Goal: Task Accomplishment & Management: Complete application form

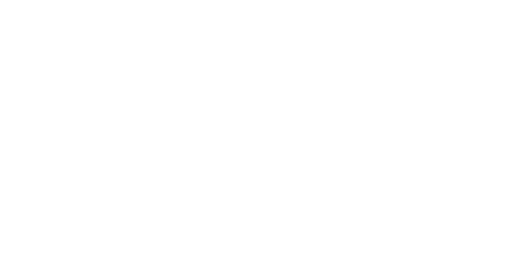
select select "MY"
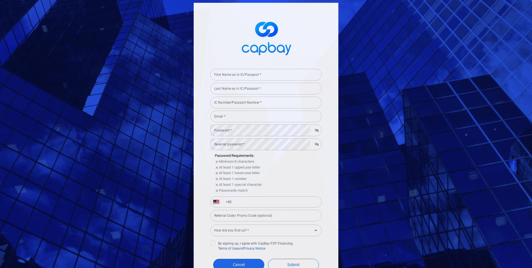
click at [244, 77] on input "First Name as in IC/Passport *" at bounding box center [265, 75] width 111 height 12
click at [244, 77] on input "lee hong yi" at bounding box center [265, 75] width 111 height 12
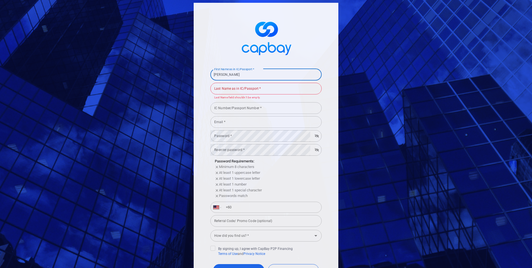
click at [244, 77] on input "lee hong yi" at bounding box center [265, 75] width 111 height 12
type input "[PERSON_NAME]"
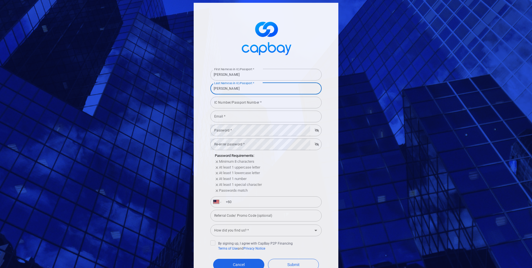
type input "[PERSON_NAME]"
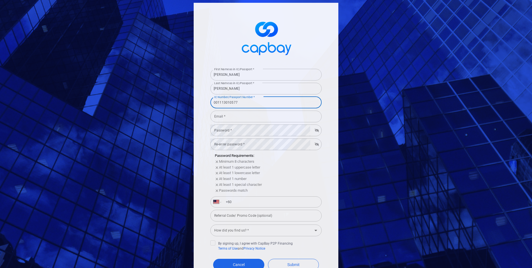
type input "001113010577"
type input "[EMAIL_ADDRESS][DOMAIN_NAME]"
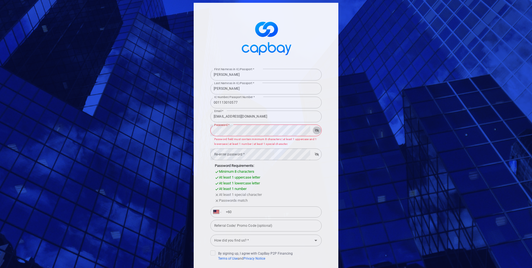
click at [316, 130] on icon "button" at bounding box center [317, 130] width 4 height 3
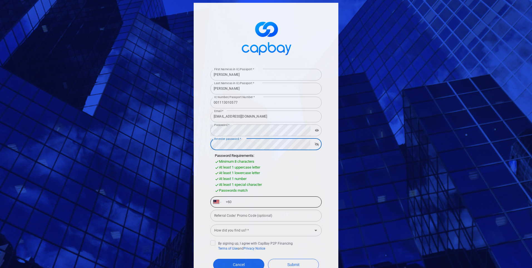
click at [257, 205] on input "+60" at bounding box center [270, 201] width 96 height 9
type input "[PHONE_NUMBER]"
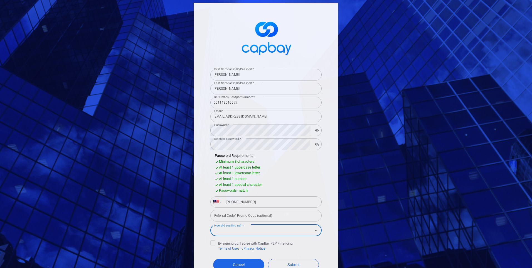
click at [303, 231] on input "How did you find us? *" at bounding box center [261, 230] width 99 height 10
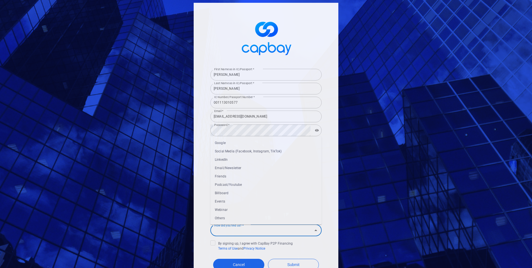
click at [227, 177] on li "Friends" at bounding box center [265, 176] width 111 height 8
type input "Friends"
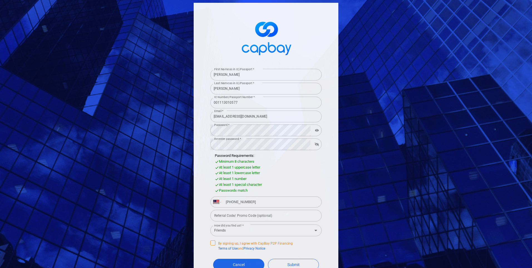
click at [210, 241] on span at bounding box center [212, 242] width 5 height 5
click at [0, 0] on input "By signing up, I agree with CapBay P2P Financing Terms of Use and Privacy Notice" at bounding box center [0, 0] width 0 height 0
click at [277, 261] on button "Submit" at bounding box center [293, 265] width 51 height 12
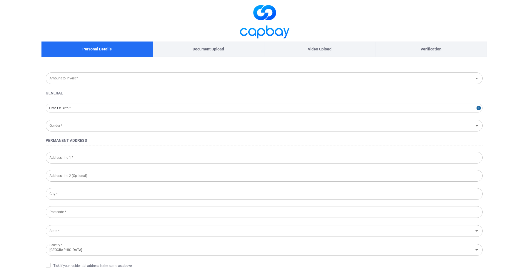
type input "[DATE]"
type input "[DEMOGRAPHIC_DATA]"
type input "001113-01-0577"
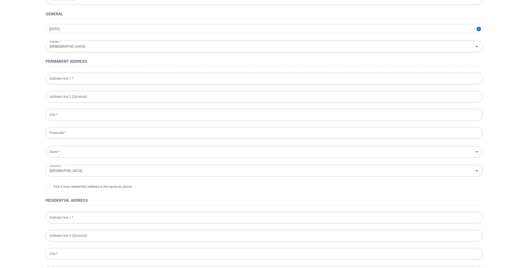
scroll to position [83, 0]
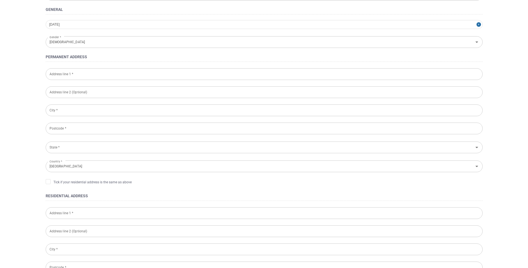
click at [67, 76] on input "Address line 1 *" at bounding box center [264, 74] width 437 height 12
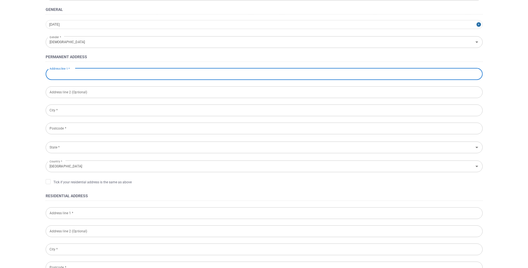
type input "[STREET_ADDRESS]"
type input "Johor Bahru"
type input "81200"
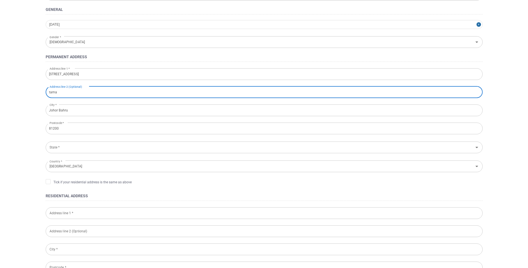
type input "[GEOGRAPHIC_DATA]"
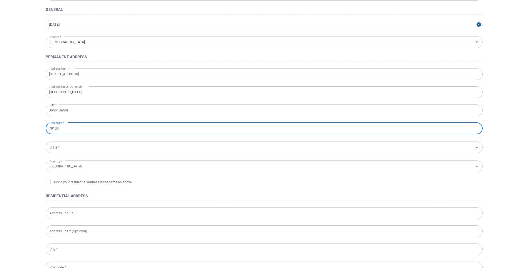
type input "79100"
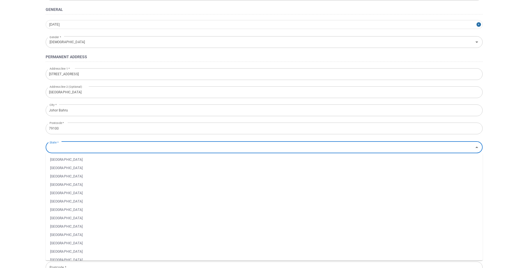
click at [75, 151] on input "State *" at bounding box center [259, 147] width 424 height 10
type input "n"
click at [70, 160] on li "[GEOGRAPHIC_DATA]" at bounding box center [264, 159] width 437 height 8
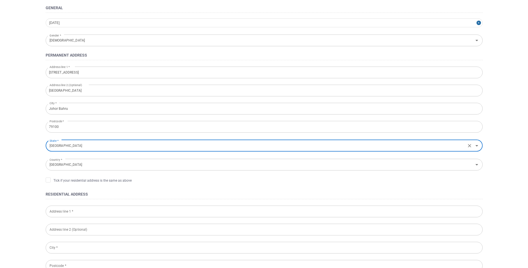
scroll to position [111, 0]
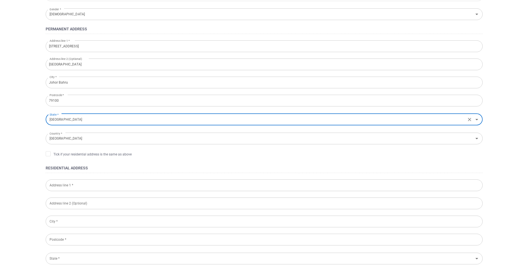
type input "[GEOGRAPHIC_DATA]"
click at [76, 77] on input "Johor Bahru" at bounding box center [264, 83] width 437 height 12
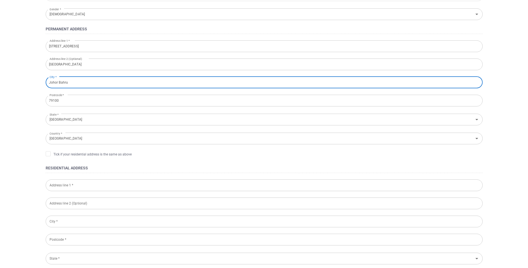
click at [73, 85] on input "Johor Bahru" at bounding box center [264, 83] width 437 height 12
click at [74, 85] on input "Johor Bahru" at bounding box center [264, 83] width 437 height 12
type input "nusajaya"
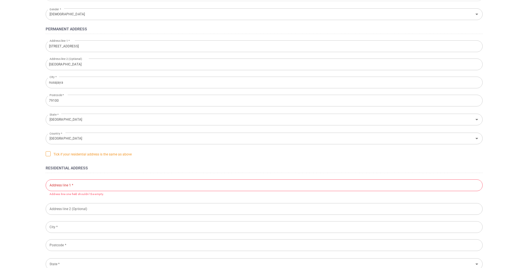
click at [52, 156] on span "Tick if your residential address is the same as above" at bounding box center [89, 154] width 86 height 6
click at [0, 0] on input "Tick if your residential address is the same as above" at bounding box center [0, 0] width 0 height 0
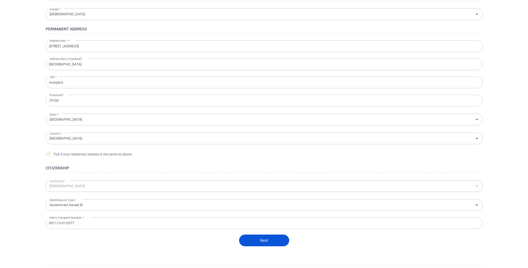
click at [252, 242] on button "Next" at bounding box center [264, 240] width 50 height 12
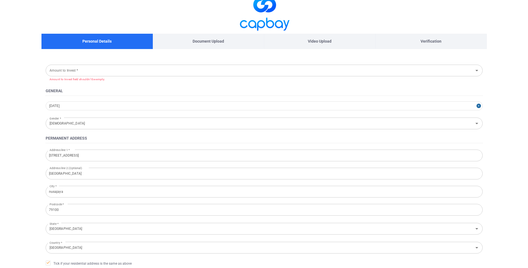
scroll to position [6, 0]
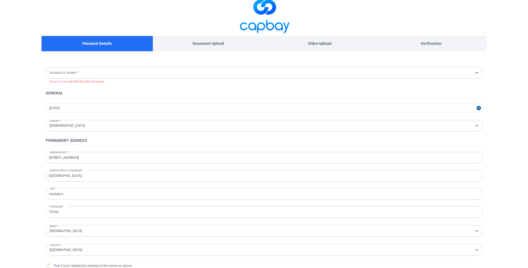
click at [73, 76] on input "Amount to Invest *" at bounding box center [259, 72] width 424 height 10
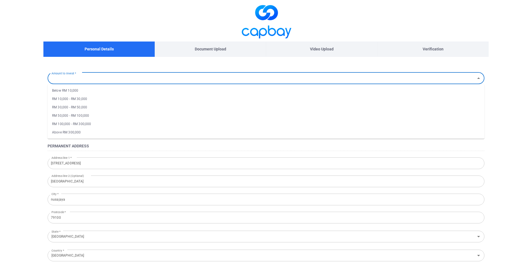
select select "MY"
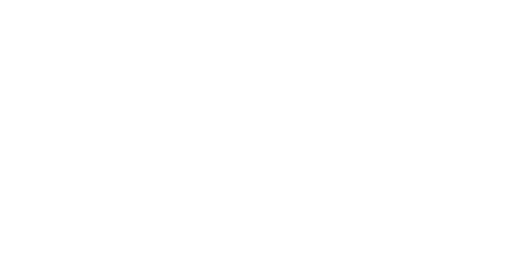
select select "MY"
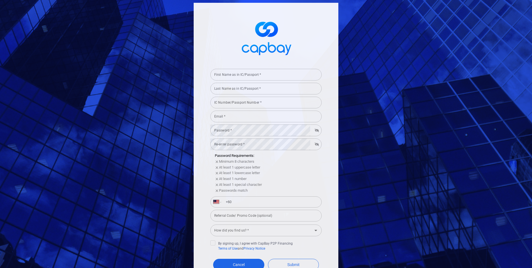
click at [249, 67] on form "First Name as in IC/Passport * First Name as in IC/Passport * Last Name as in I…" at bounding box center [265, 179] width 111 height 225
click at [247, 77] on input "First Name as in IC/Passport *" at bounding box center [265, 75] width 111 height 12
type input "[PERSON_NAME]"
type input "001113010577"
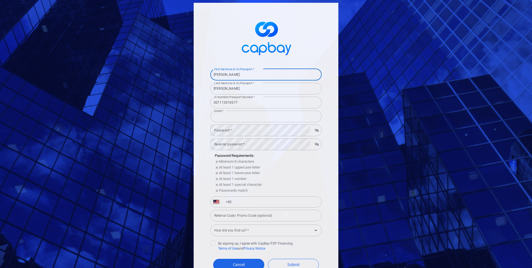
type input "[EMAIL_ADDRESS][DOMAIN_NAME]"
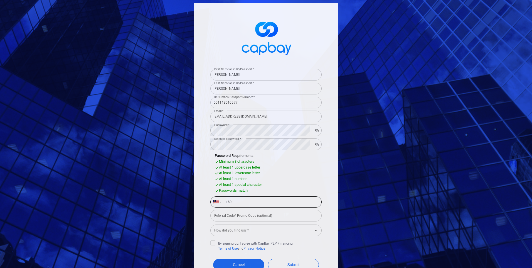
click at [245, 203] on input "+60" at bounding box center [270, 201] width 96 height 9
type input "[PHONE_NUMBER]"
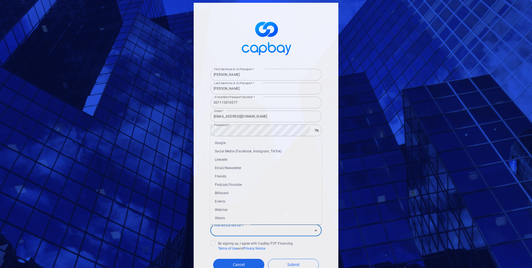
click at [240, 232] on input "How did you find us? *" at bounding box center [261, 230] width 99 height 10
drag, startPoint x: 230, startPoint y: 176, endPoint x: 228, endPoint y: 191, distance: 14.5
click at [230, 176] on li "Friends" at bounding box center [265, 176] width 111 height 8
type input "Friends"
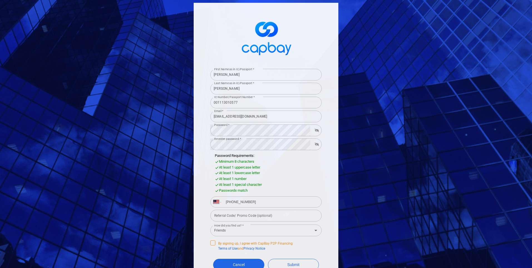
click at [213, 242] on icon at bounding box center [213, 242] width 4 height 4
click at [0, 0] on input "By signing up, I agree with CapBay P2P Financing Terms of Use and Privacy Notice" at bounding box center [0, 0] width 0 height 0
click at [292, 261] on button "Submit" at bounding box center [293, 265] width 51 height 12
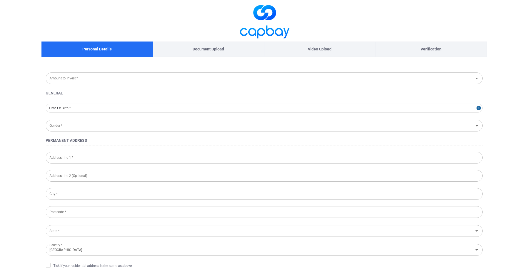
type input "[DATE]"
type input "[DEMOGRAPHIC_DATA]"
type input "001113-01-0577"
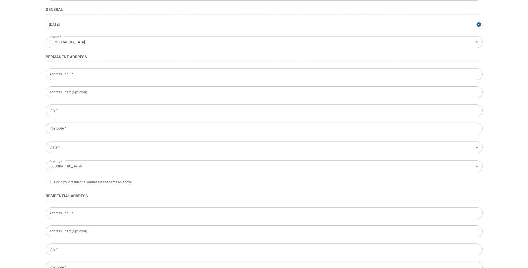
click at [79, 73] on input "Address line 1 *" at bounding box center [264, 74] width 437 height 12
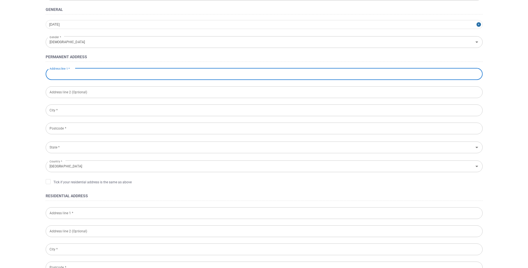
type input "[STREET_ADDRESS]"
type input "[GEOGRAPHIC_DATA]"
type input "nusajaya"
type input "79100"
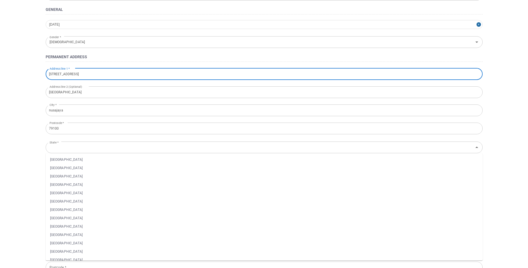
click at [72, 157] on li "[GEOGRAPHIC_DATA]" at bounding box center [264, 159] width 437 height 8
type input "[GEOGRAPHIC_DATA]"
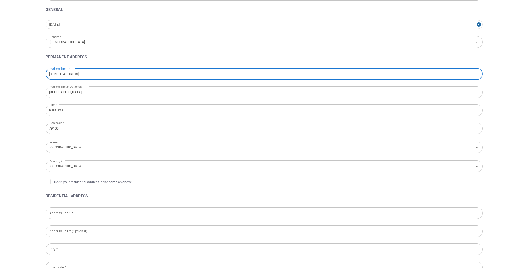
click at [80, 211] on input "text" at bounding box center [264, 213] width 437 height 12
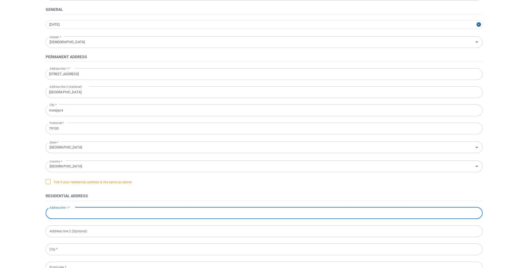
click at [56, 184] on span "Tick if your residential address is the same as above" at bounding box center [89, 182] width 86 height 6
click at [0, 0] on input "Tick if your residential address is the same as above" at bounding box center [0, 0] width 0 height 0
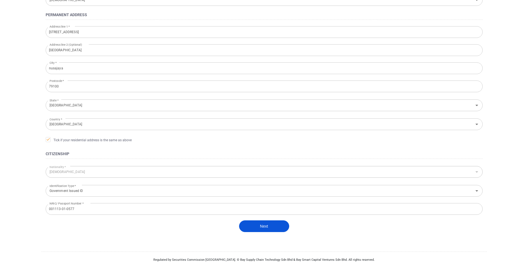
click at [249, 225] on button "Next" at bounding box center [264, 226] width 50 height 12
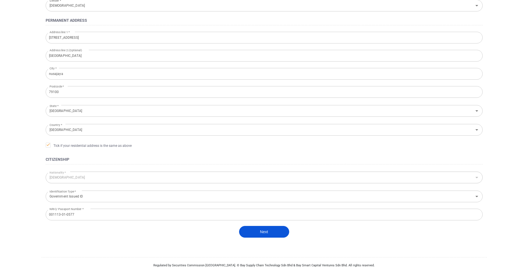
scroll to position [131, 0]
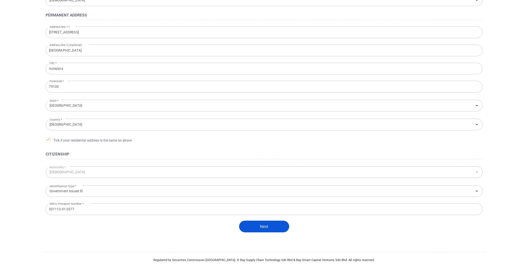
click at [263, 230] on button "Next" at bounding box center [264, 226] width 50 height 12
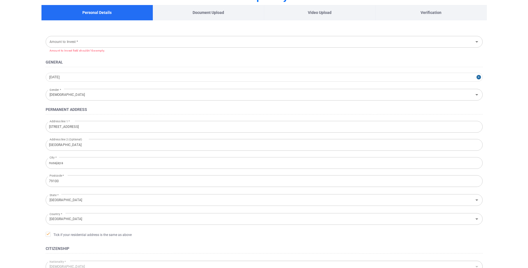
scroll to position [19, 0]
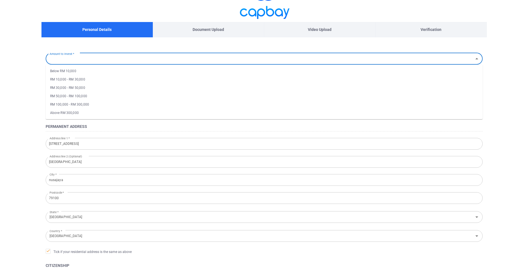
click at [110, 60] on input "Amount to Invest *" at bounding box center [259, 58] width 424 height 10
